Goal: Transaction & Acquisition: Purchase product/service

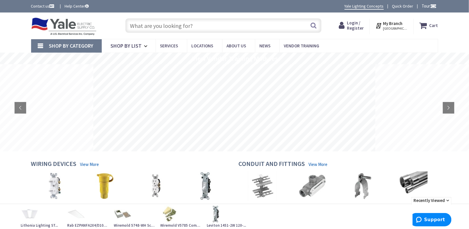
click at [195, 23] on input "text" at bounding box center [223, 25] width 196 height 15
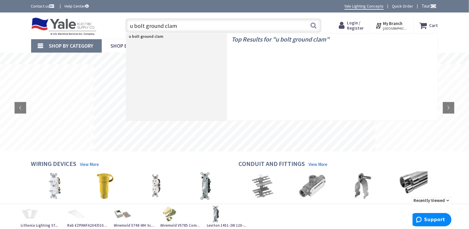
type input "u bolt ground clamp"
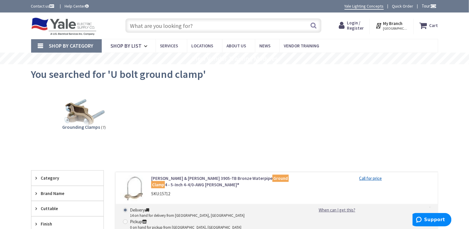
click at [56, 26] on img at bounding box center [64, 26] width 66 height 18
